Goal: Check status: Check status

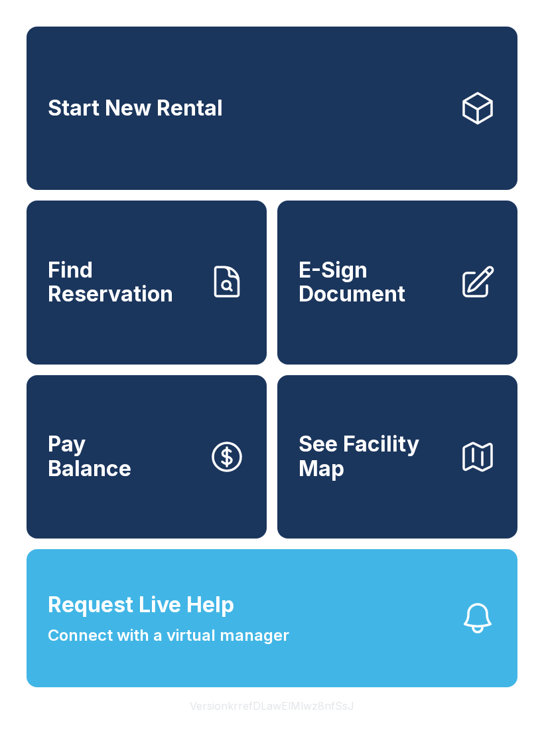
scroll to position [16, 0]
click at [338, 104] on link "Start New Rental" at bounding box center [272, 108] width 491 height 163
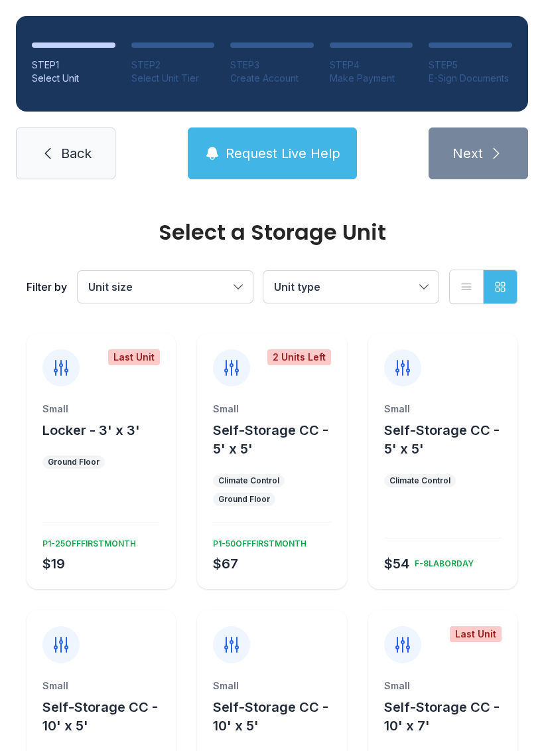
click at [224, 287] on span "Unit size" at bounding box center [158, 287] width 141 height 16
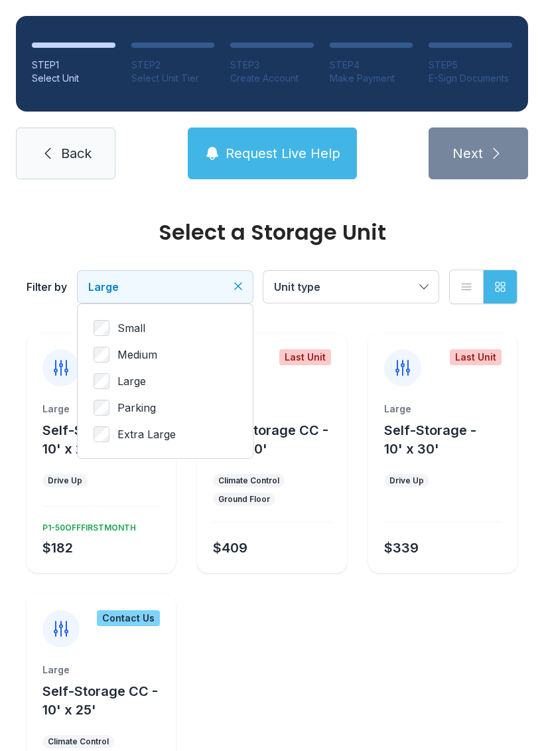
click at [409, 287] on span "Unit type" at bounding box center [344, 287] width 141 height 16
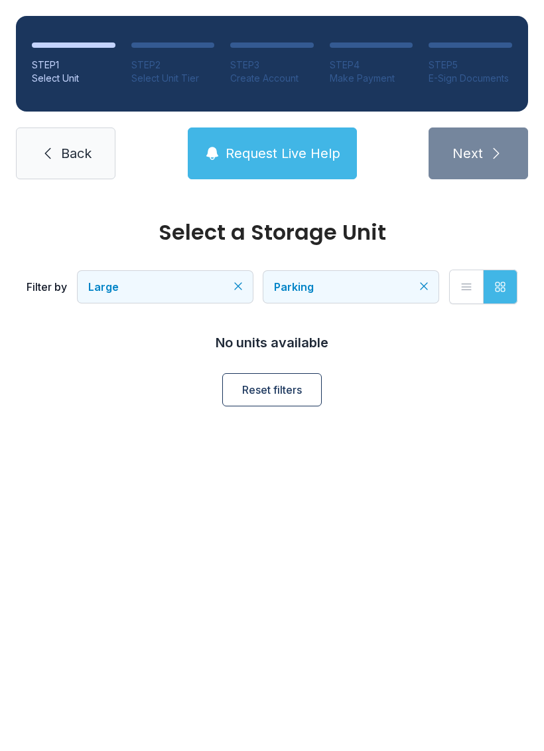
click at [67, 142] on link "Back" at bounding box center [66, 153] width 100 height 52
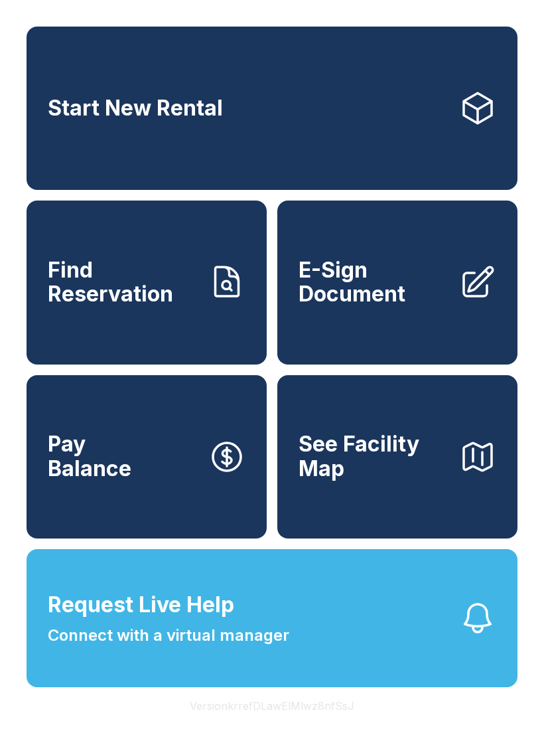
click at [165, 307] on span "Find Reservation" at bounding box center [123, 282] width 150 height 48
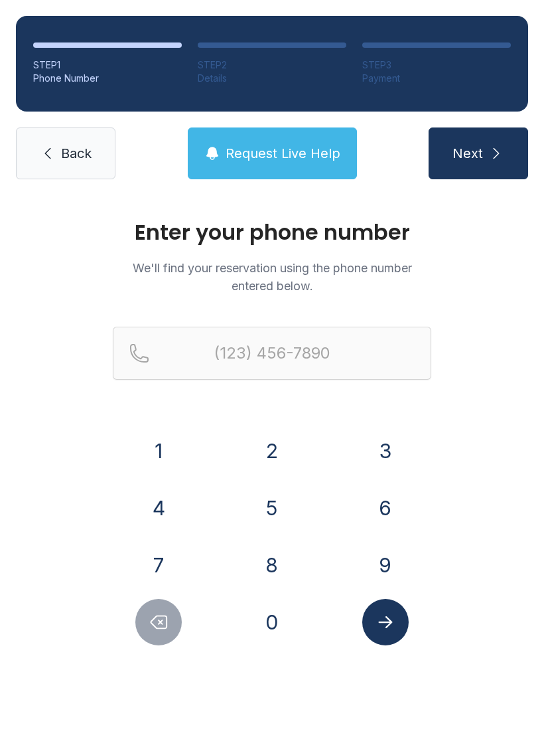
click at [284, 445] on button "2" at bounding box center [272, 450] width 46 height 46
click at [397, 520] on button "6" at bounding box center [385, 508] width 46 height 46
click at [288, 451] on button "2" at bounding box center [272, 450] width 46 height 46
click at [388, 453] on button "3" at bounding box center [385, 450] width 46 height 46
click at [152, 561] on button "7" at bounding box center [158, 565] width 46 height 46
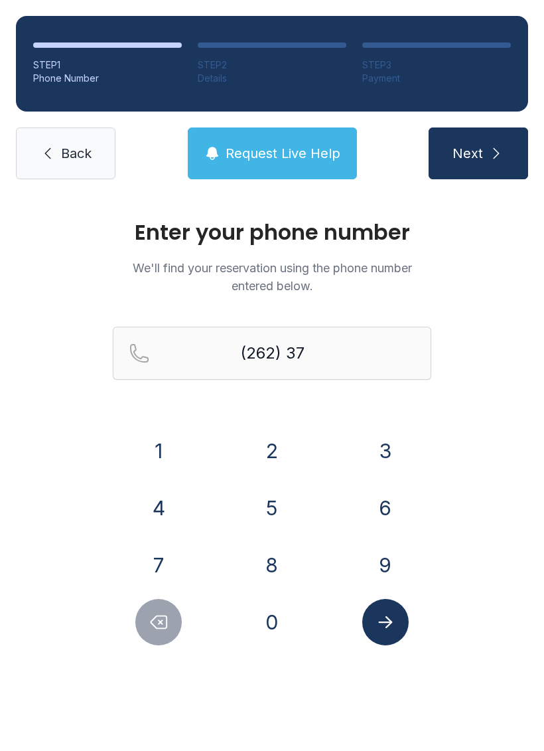
click at [270, 618] on button "0" at bounding box center [272, 622] width 46 height 46
click at [141, 567] on button "7" at bounding box center [158, 565] width 46 height 46
click at [147, 571] on button "7" at bounding box center [158, 565] width 46 height 46
click at [275, 460] on button "2" at bounding box center [272, 450] width 46 height 46
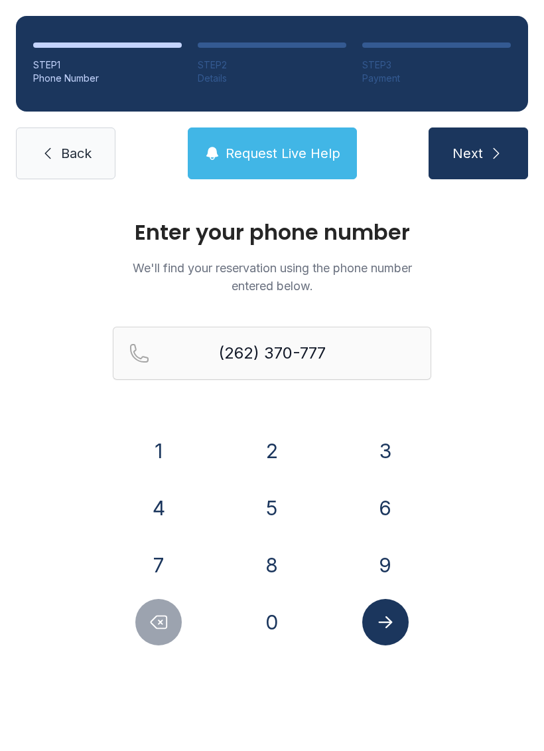
type input "[PHONE_NUMBER]"
click at [388, 623] on icon "Submit lookup form" at bounding box center [385, 622] width 14 height 12
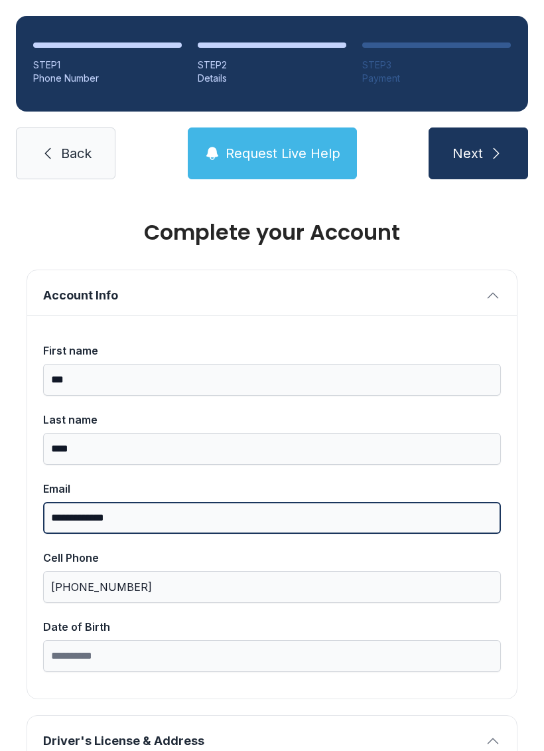
click at [177, 518] on input "**********" at bounding box center [272, 518] width 458 height 32
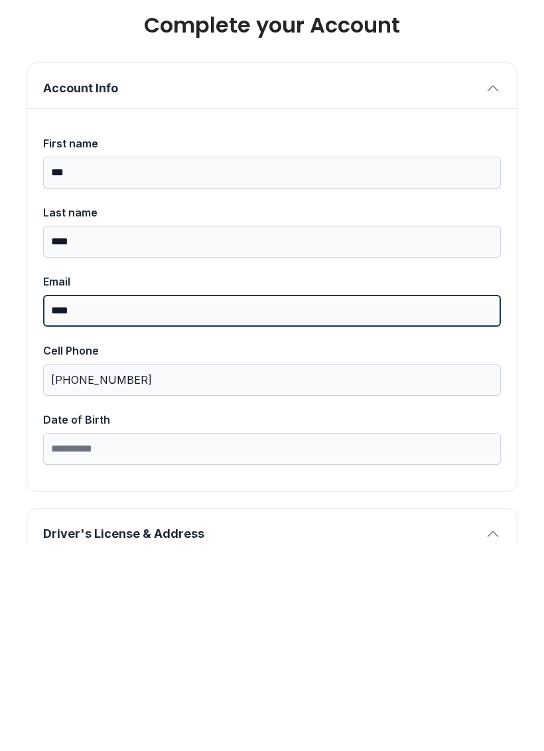
click at [478, 127] on button "Next" at bounding box center [479, 153] width 100 height 52
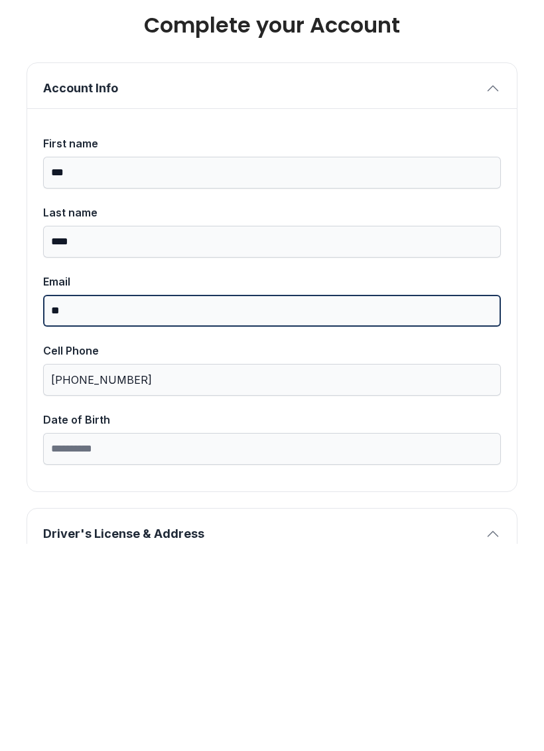
click at [478, 127] on button "Next" at bounding box center [479, 153] width 100 height 52
type input "*"
click at [87, 502] on input "Email" at bounding box center [272, 518] width 458 height 32
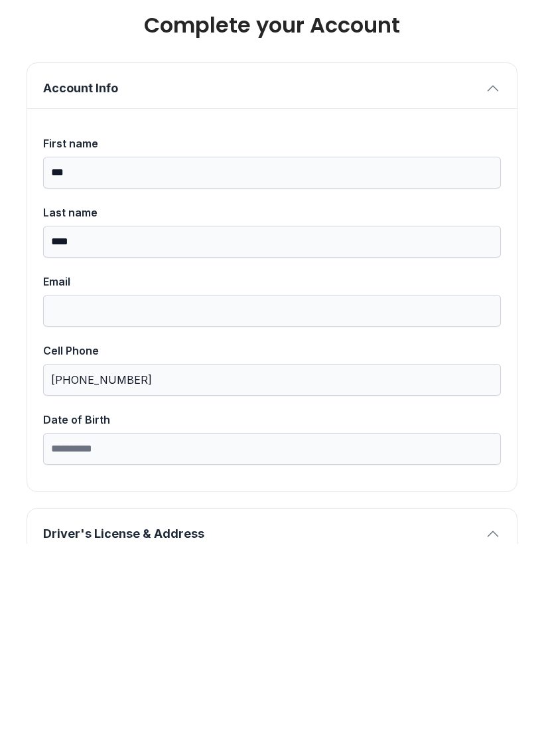
click at [500, 287] on icon "button" at bounding box center [493, 295] width 16 height 16
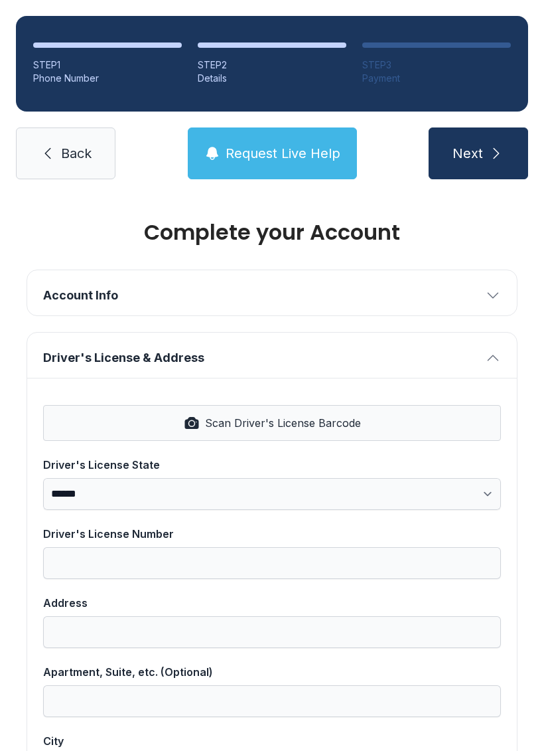
click at [288, 144] on span "Request Live Help" at bounding box center [283, 153] width 115 height 19
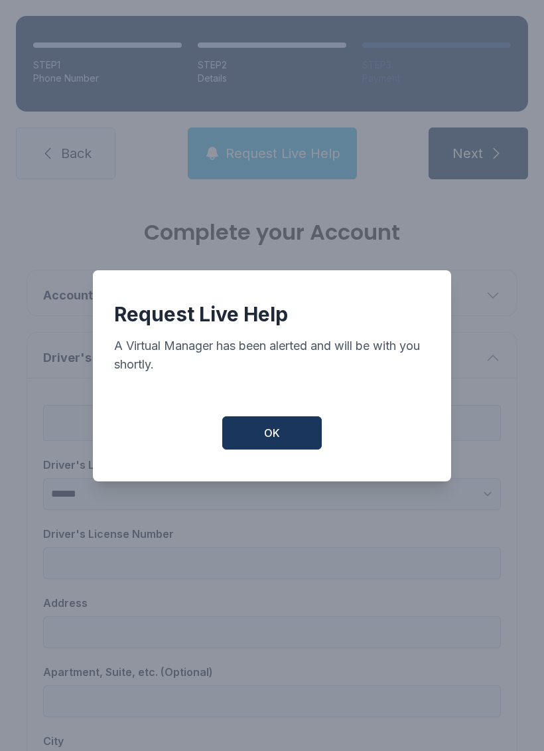
click at [269, 435] on span "OK" at bounding box center [272, 433] width 16 height 16
